Goal: Information Seeking & Learning: Stay updated

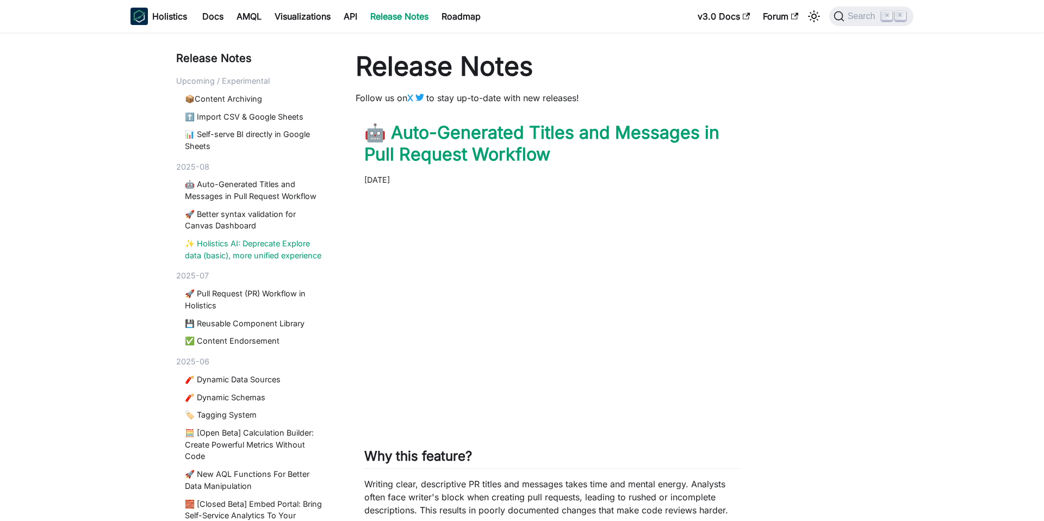
click at [277, 249] on link "✨ Holistics AI: Deprecate Explore data (basic), more unified experience" at bounding box center [255, 249] width 140 height 23
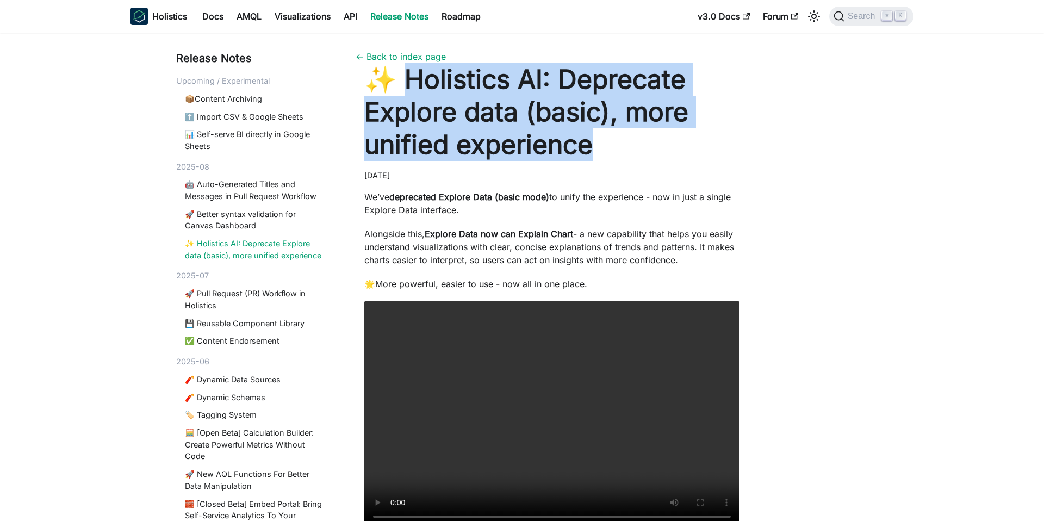
drag, startPoint x: 400, startPoint y: 84, endPoint x: 649, endPoint y: 153, distance: 258.0
click at [649, 153] on h1 "✨ Holistics AI: Deprecate Explore data (basic), more unified experience" at bounding box center [551, 112] width 375 height 98
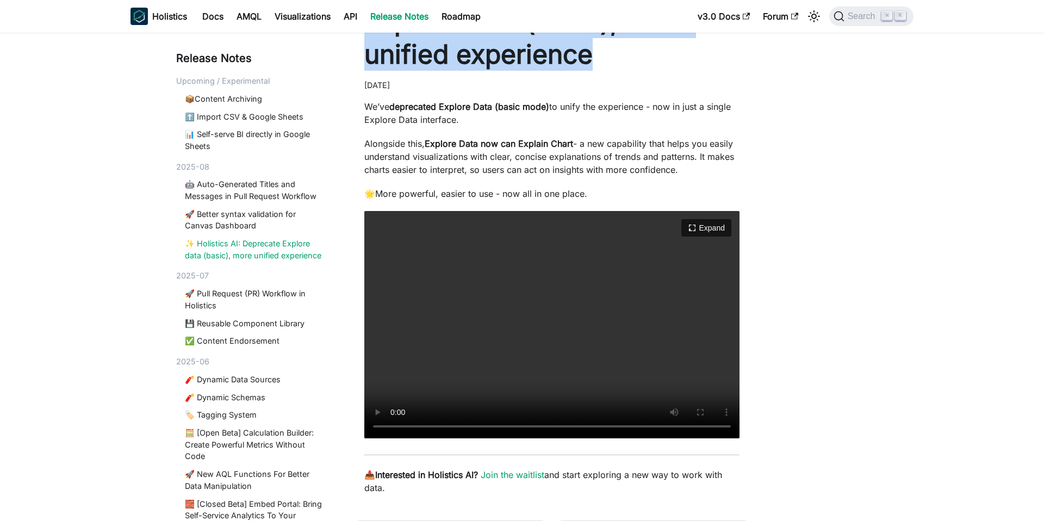
scroll to position [90, 0]
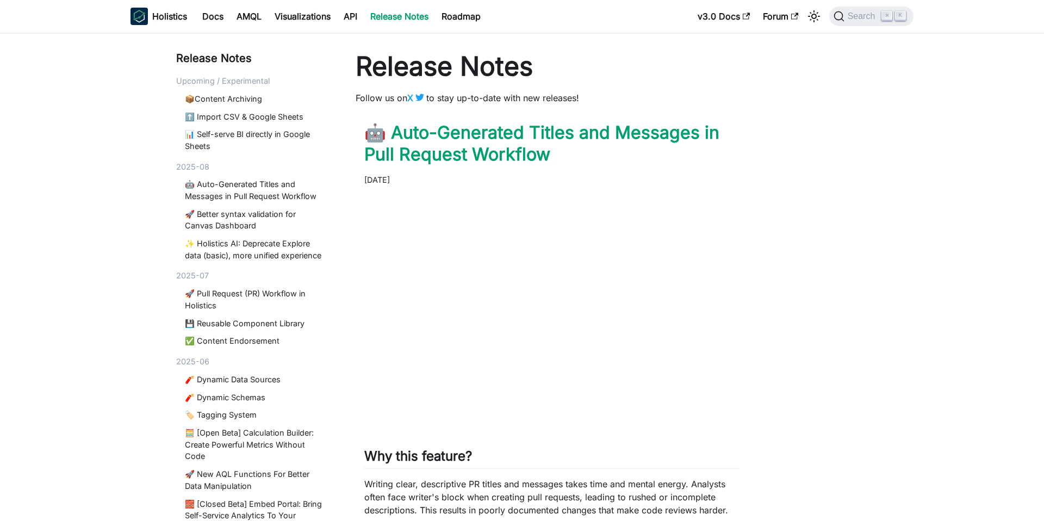
scroll to position [222, 0]
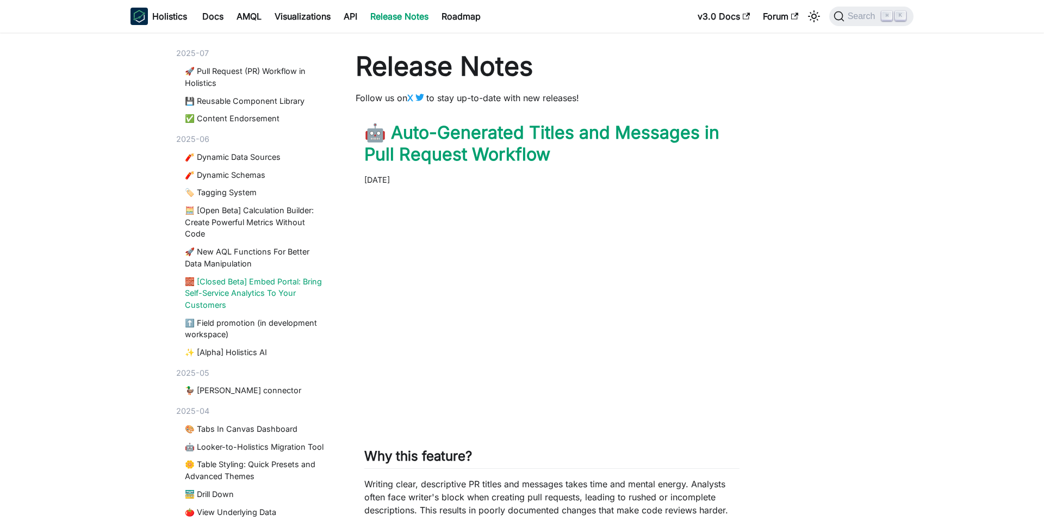
click at [254, 277] on link "🧱 [Closed Beta] Embed Portal: Bring Self-Service Analytics To Your Customers" at bounding box center [255, 293] width 140 height 35
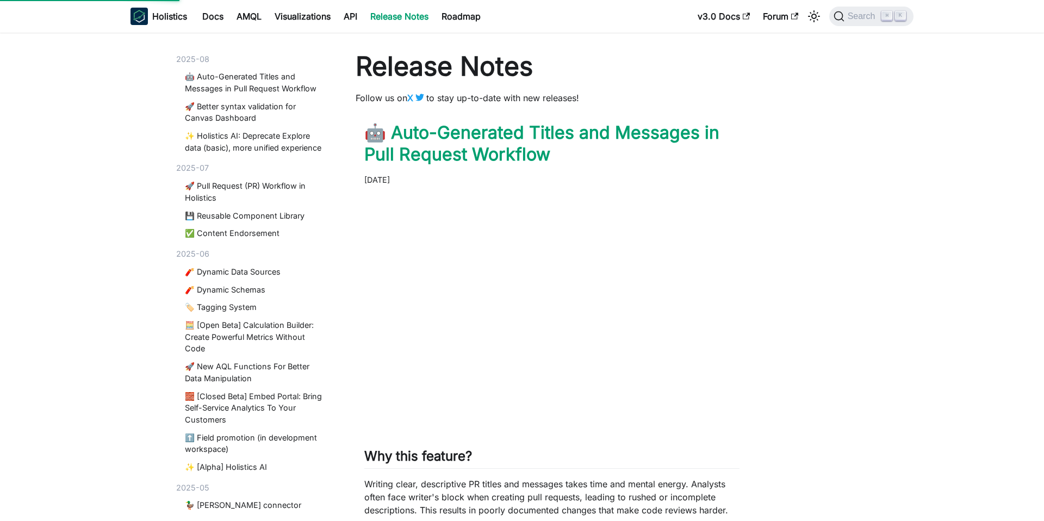
scroll to position [71, 0]
